Goal: Transaction & Acquisition: Book appointment/travel/reservation

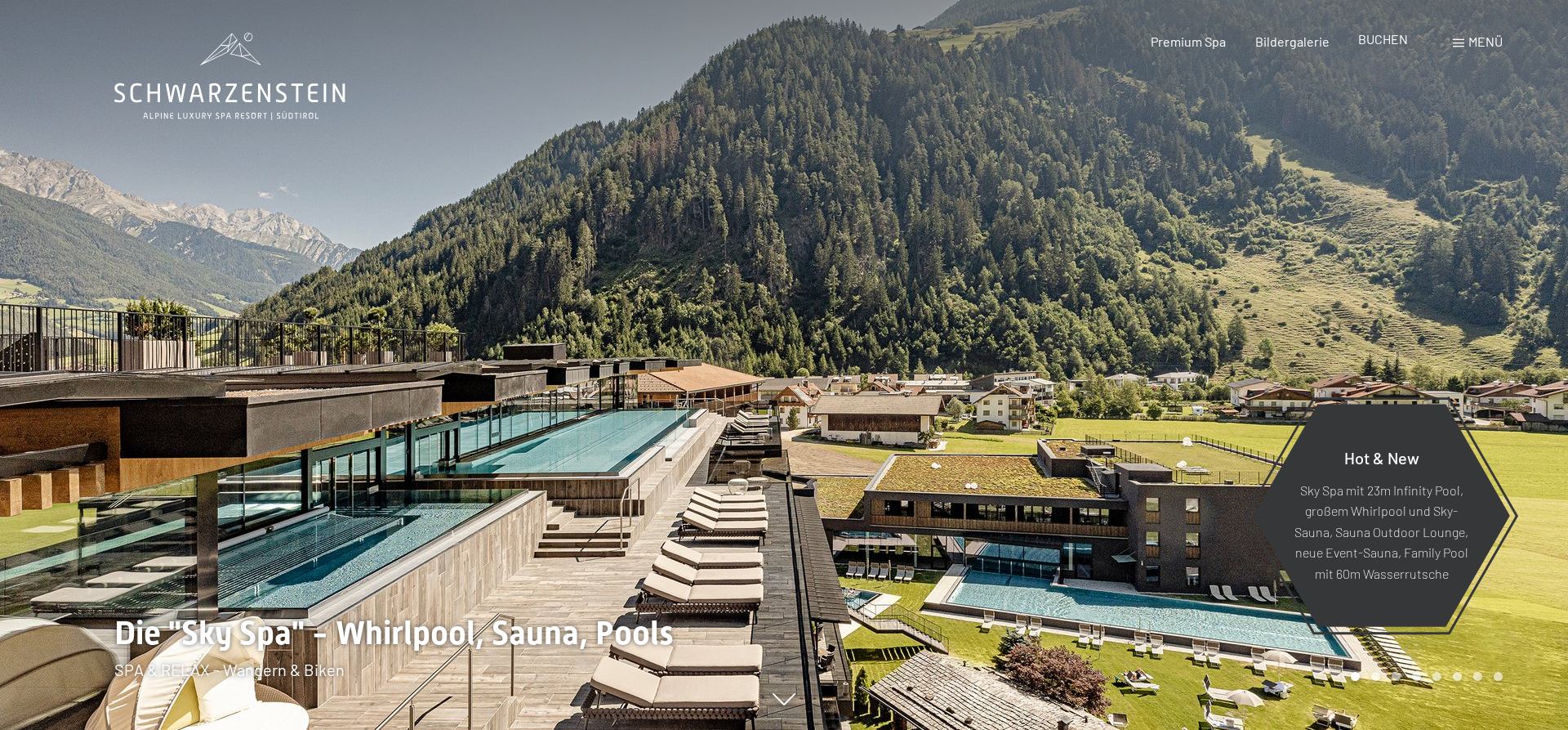
click at [1369, 45] on span "BUCHEN" at bounding box center [1383, 39] width 49 height 16
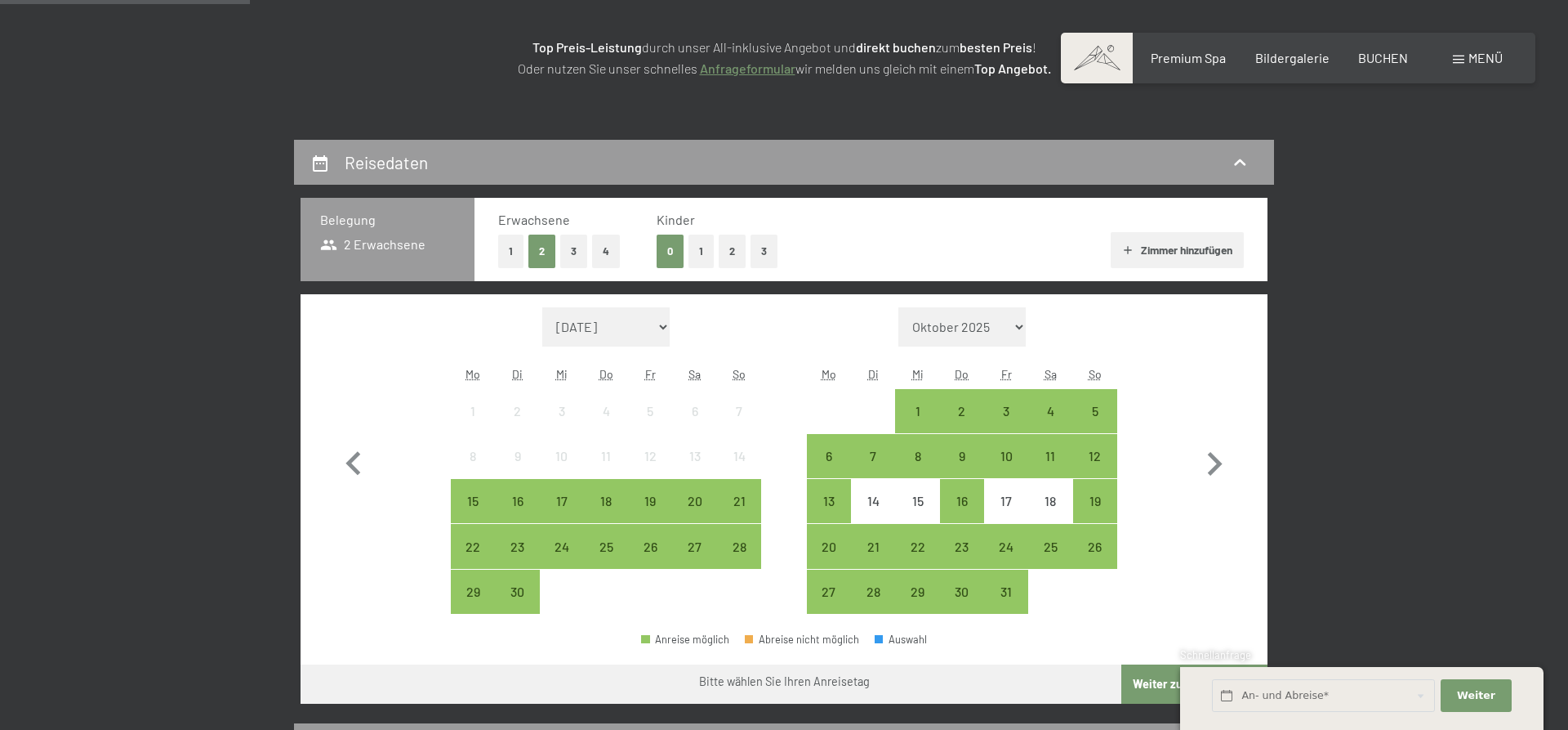
scroll to position [251, 0]
click at [700, 246] on button "1" at bounding box center [702, 252] width 26 height 34
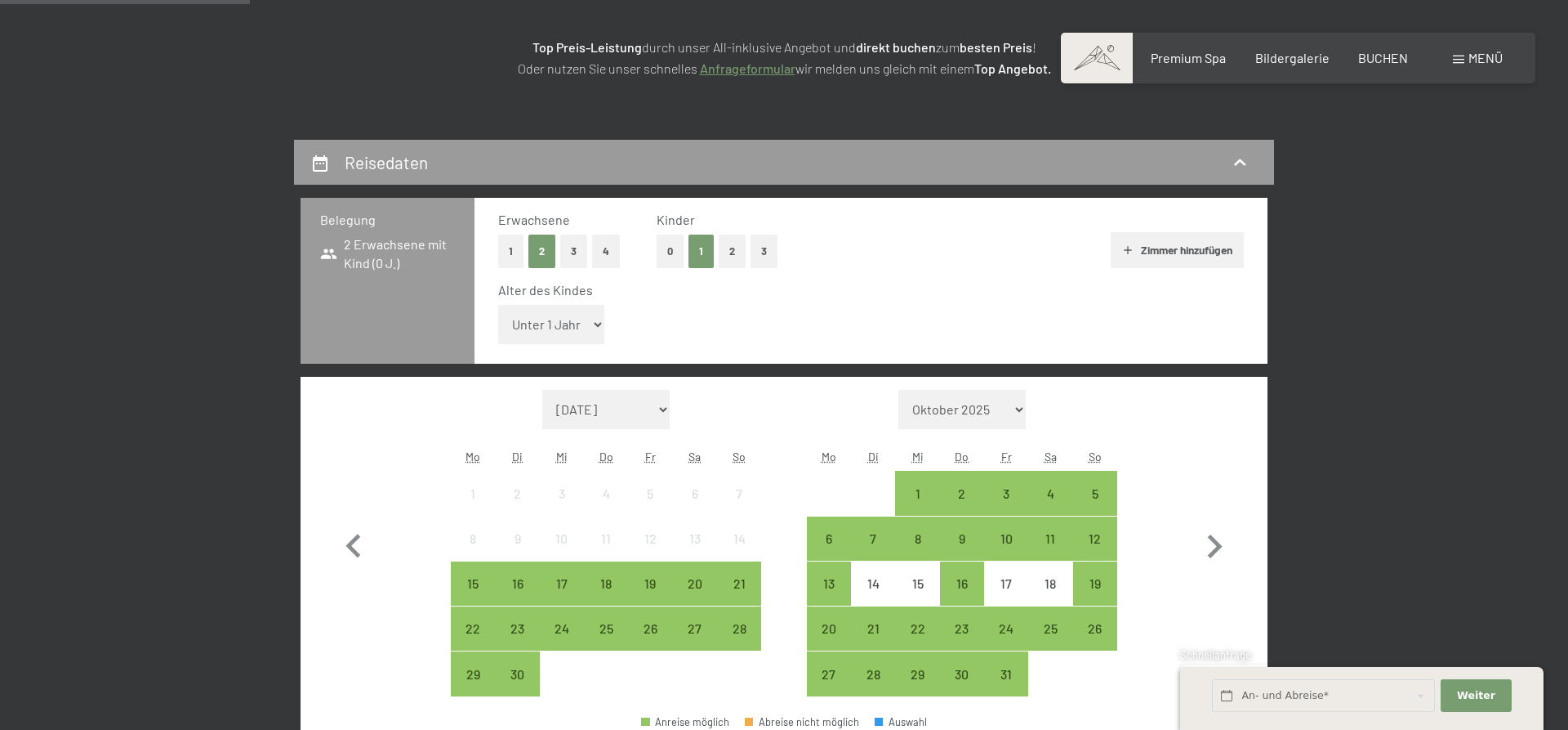
click at [498, 305] on select "Unter 1 Jahr 1 Jahr 2 Jahre 3 Jahre 4 Jahre 5 Jahre 6 Jahre 7 Jahre 8 Jahre 9 J…" at bounding box center [550, 325] width 106 height 40
select select "3"
click option "3 Jahre" at bounding box center [0, 0] width 0 height 0
click at [511, 580] on div "16" at bounding box center [517, 597] width 41 height 41
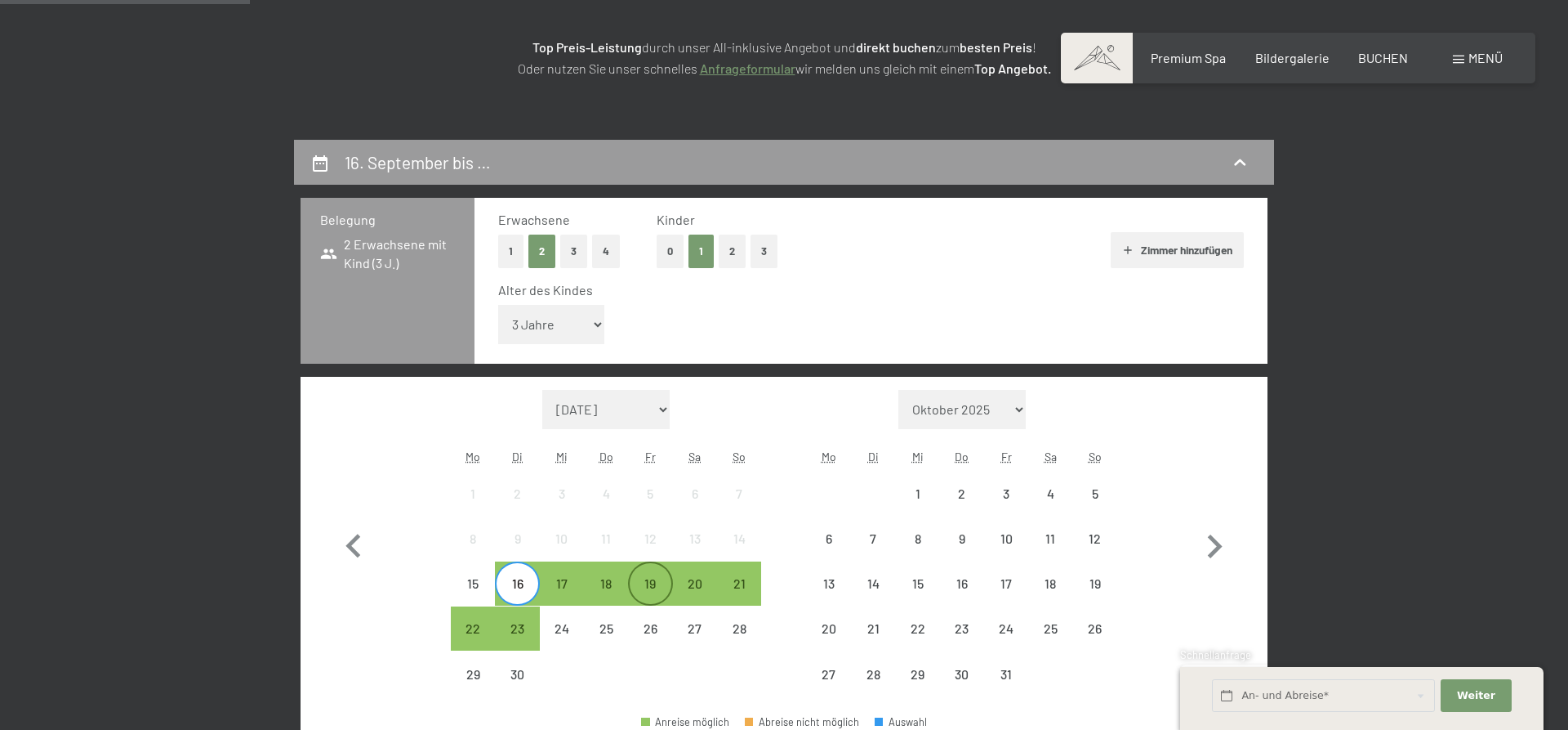
click at [655, 586] on div "19" at bounding box center [649, 597] width 41 height 41
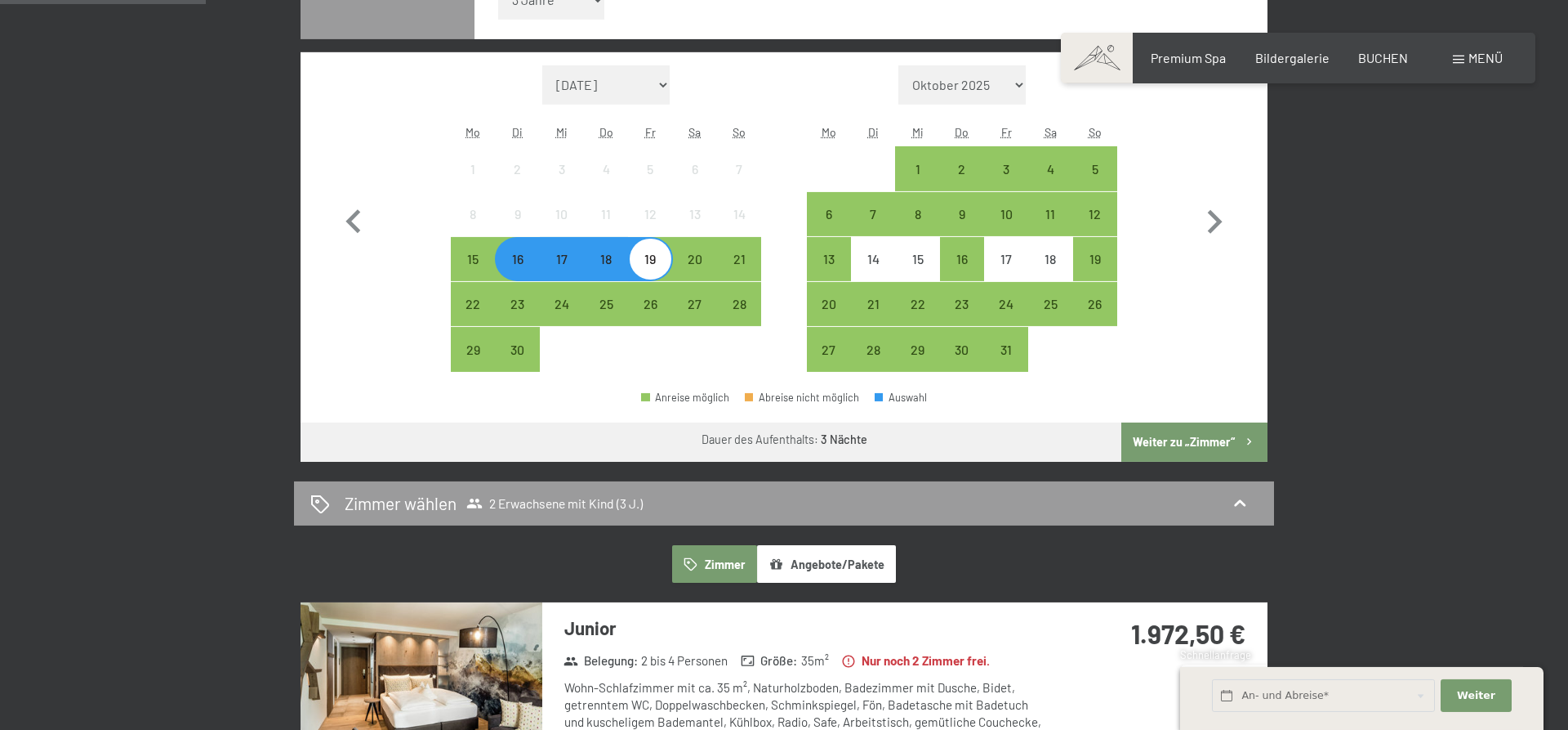
scroll to position [583, 0]
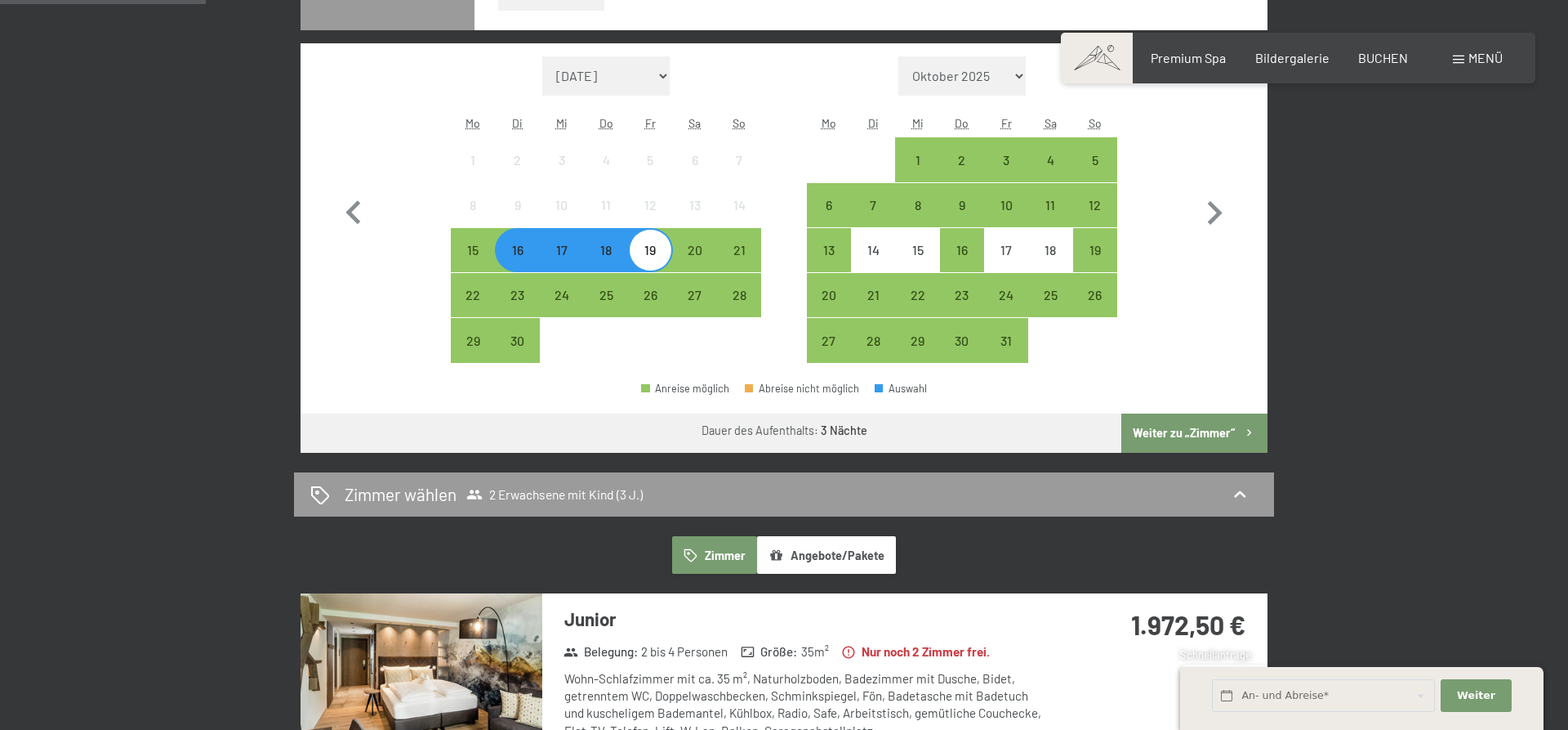
click at [1185, 430] on button "Weiter zu „Zimmer“" at bounding box center [1195, 434] width 147 height 40
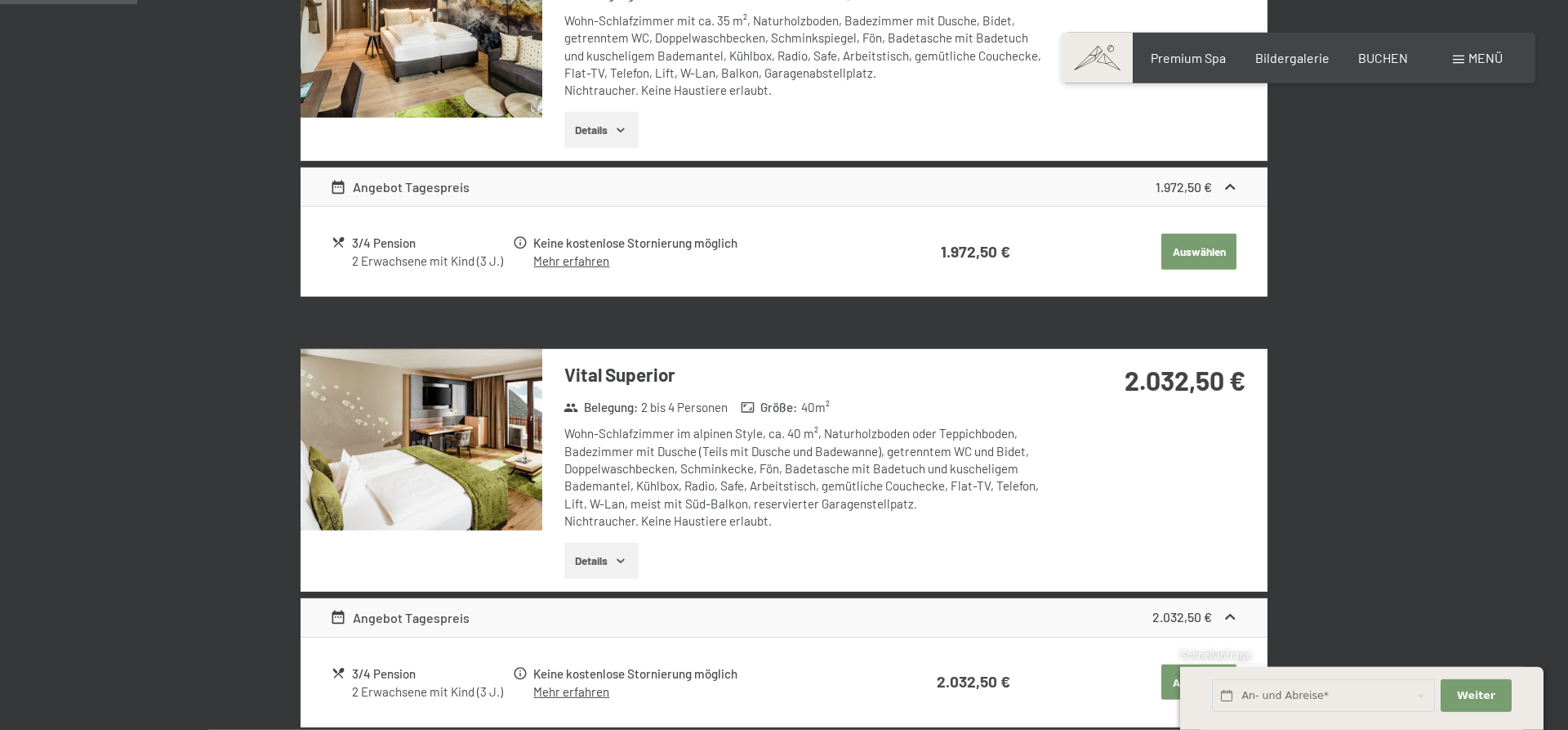
scroll to position [0, 0]
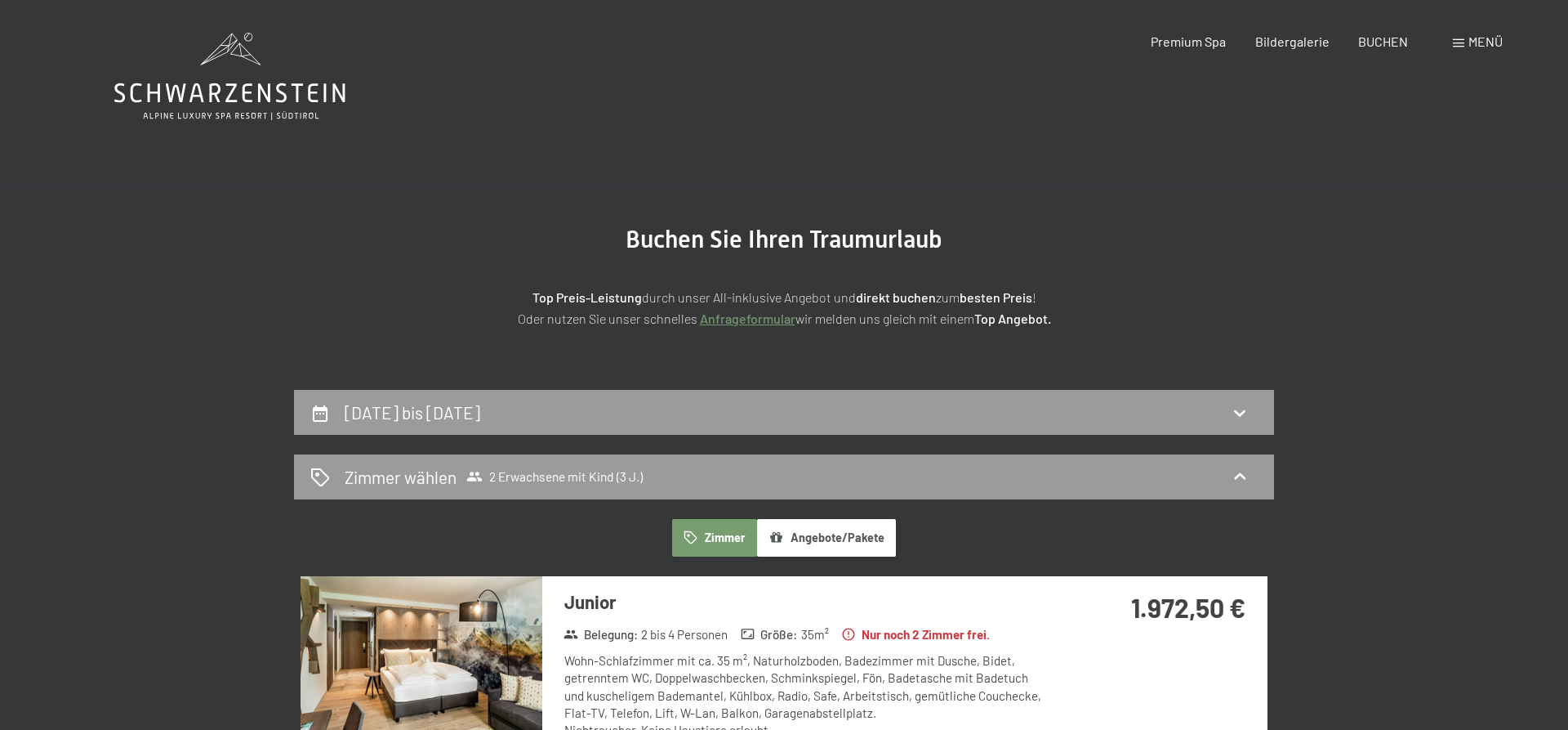
click at [309, 96] on icon at bounding box center [231, 76] width 232 height 87
